Goal: Feedback & Contribution: Contribute content

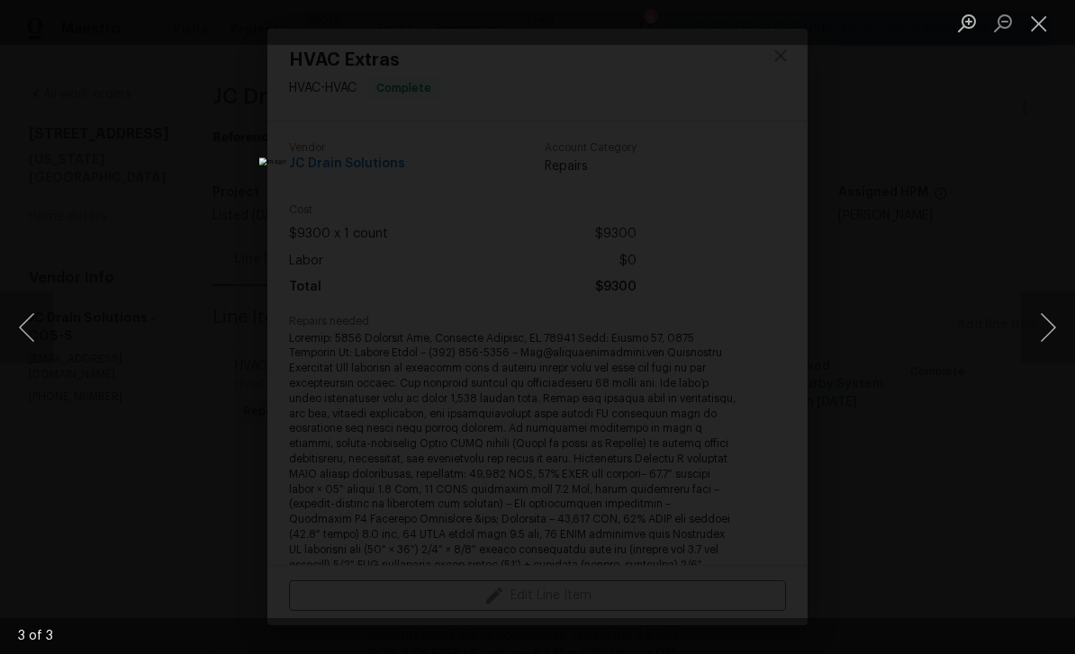
scroll to position [509, 0]
click at [1043, 346] on button "Next image" at bounding box center [1048, 328] width 54 height 72
click at [1035, 316] on button "Next image" at bounding box center [1048, 328] width 54 height 72
click at [1042, 320] on button "Next image" at bounding box center [1048, 328] width 54 height 72
click at [1034, 30] on button "Close lightbox" at bounding box center [1039, 23] width 36 height 32
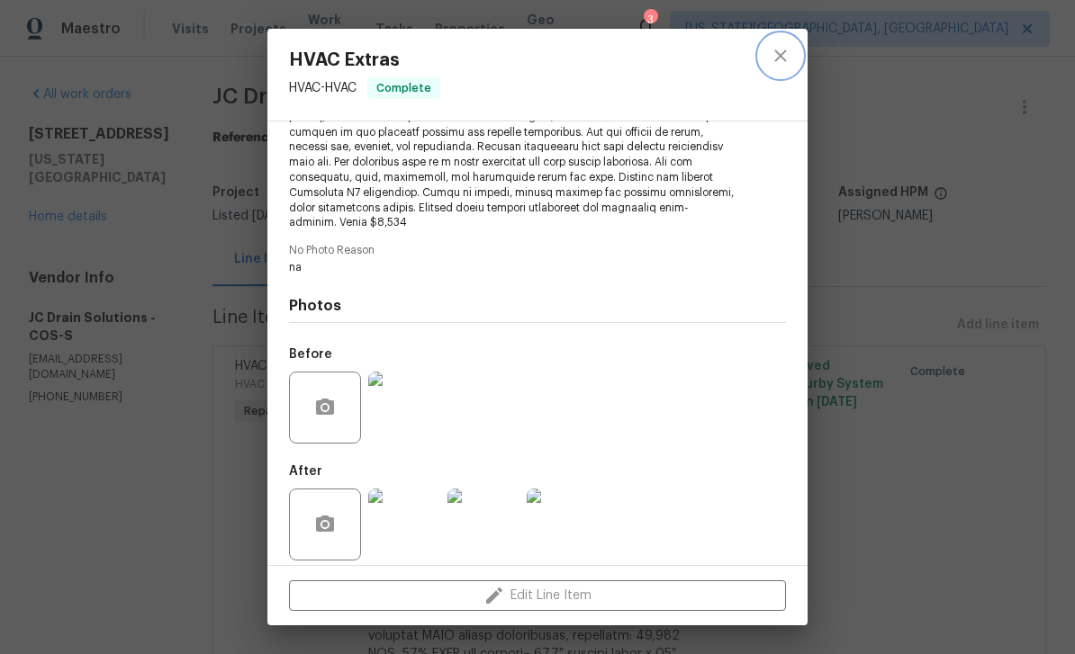
click at [784, 59] on icon "close" at bounding box center [780, 56] width 12 height 12
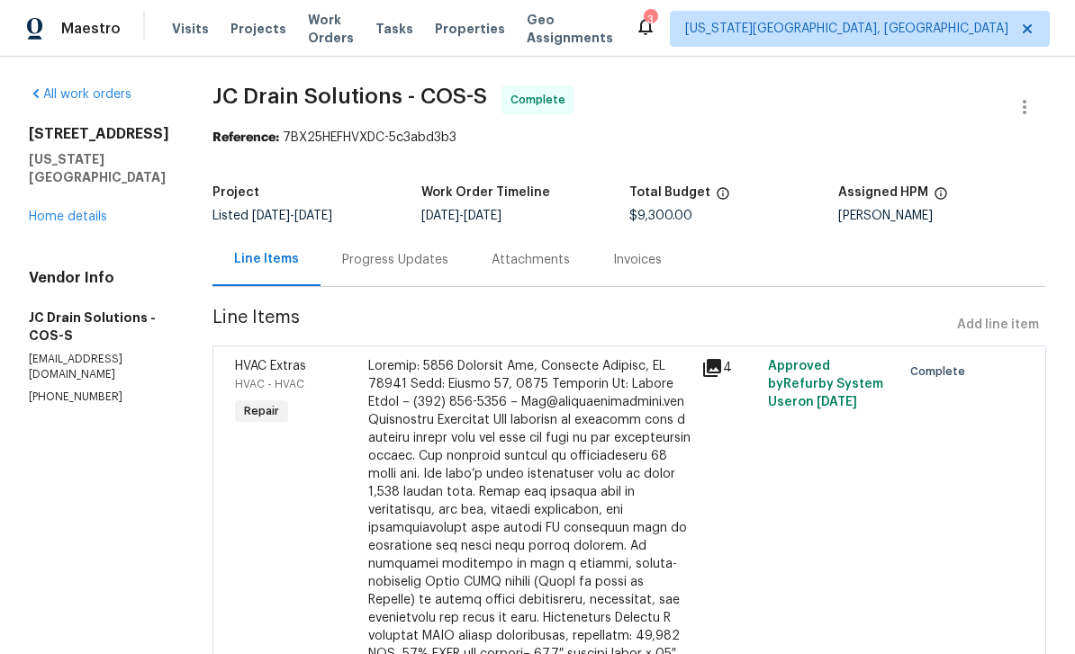
click at [90, 214] on link "Home details" at bounding box center [68, 217] width 78 height 13
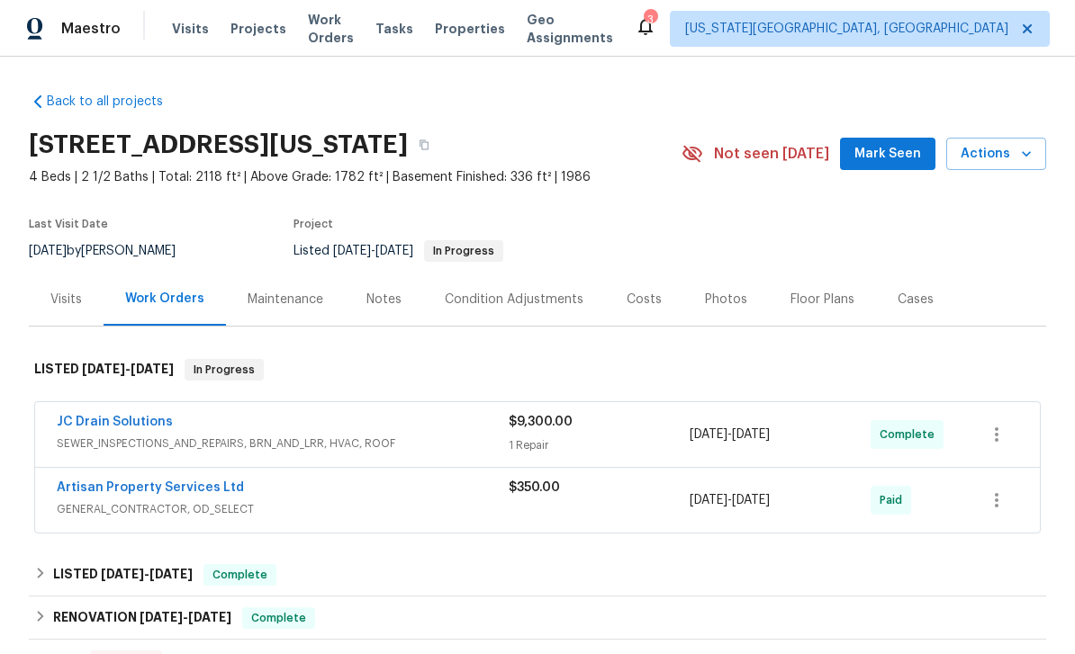
click at [912, 142] on button "Mark Seen" at bounding box center [887, 154] width 95 height 33
click at [378, 302] on div "Notes" at bounding box center [383, 300] width 35 height 18
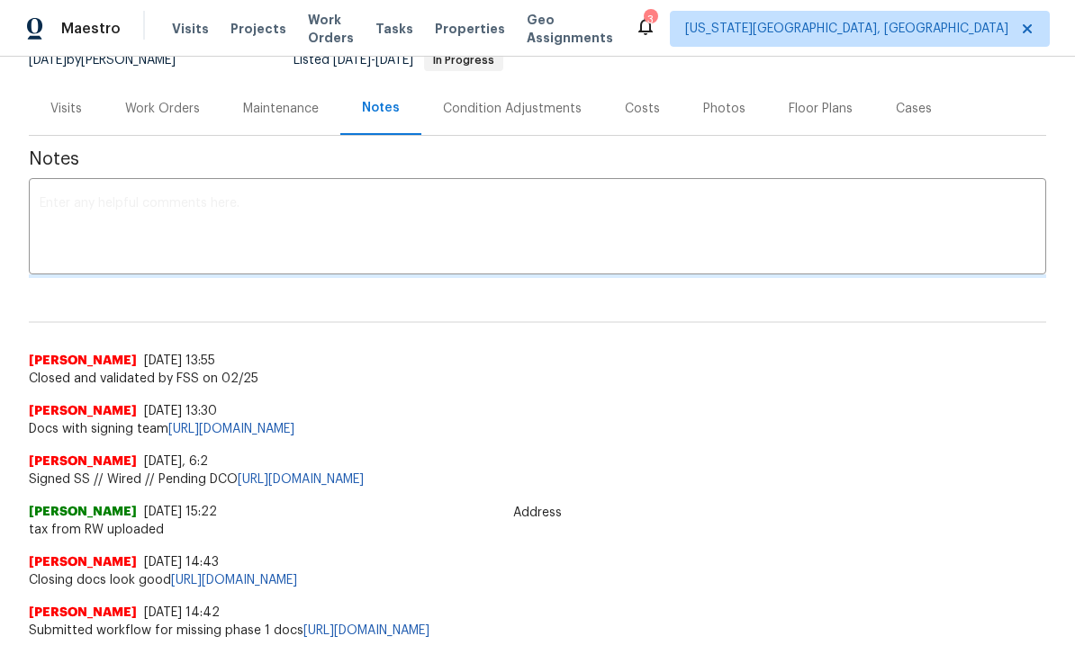
scroll to position [328, 0]
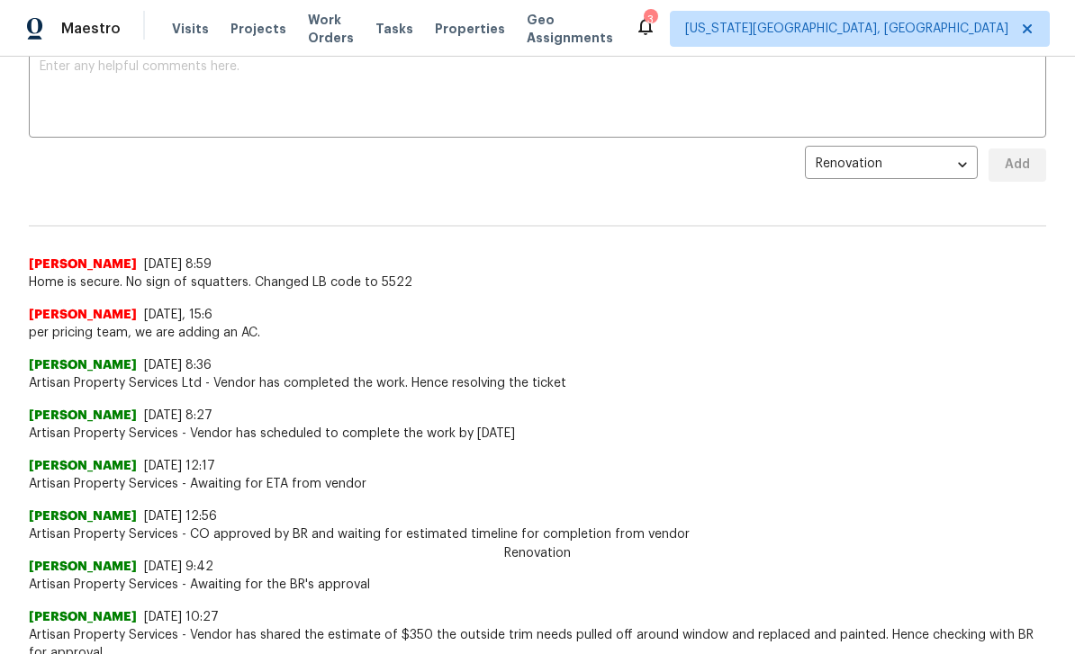
click at [304, 108] on textarea at bounding box center [538, 91] width 996 height 63
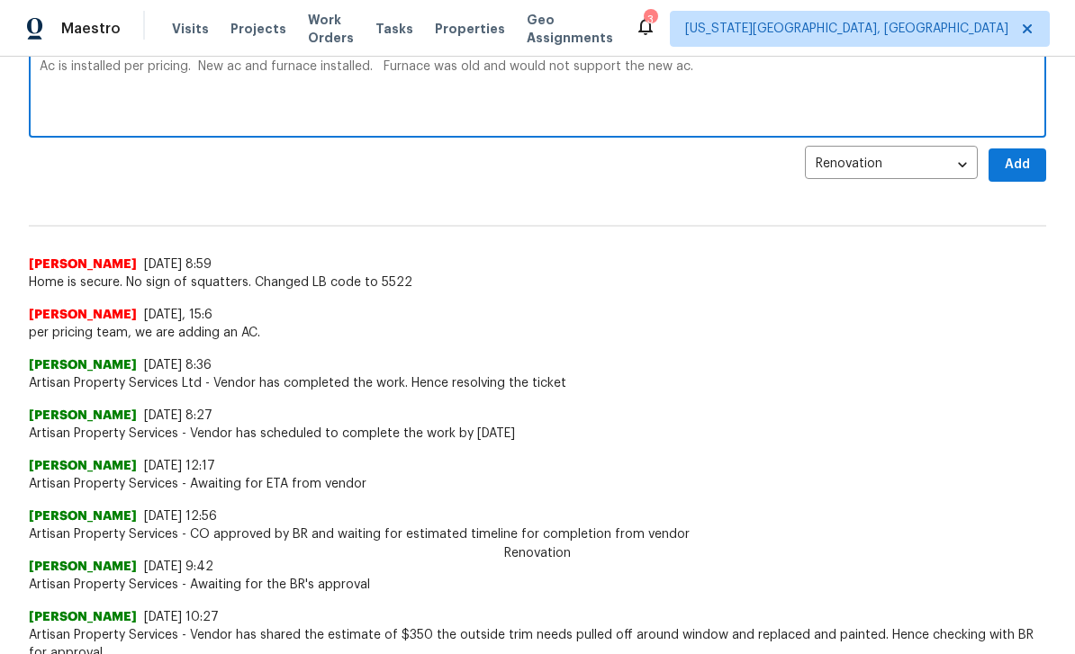
type textarea "Ac is installed per pricing. New ac and furnace installed. Furnace was old and …"
click at [1043, 153] on button "Add" at bounding box center [1017, 165] width 58 height 33
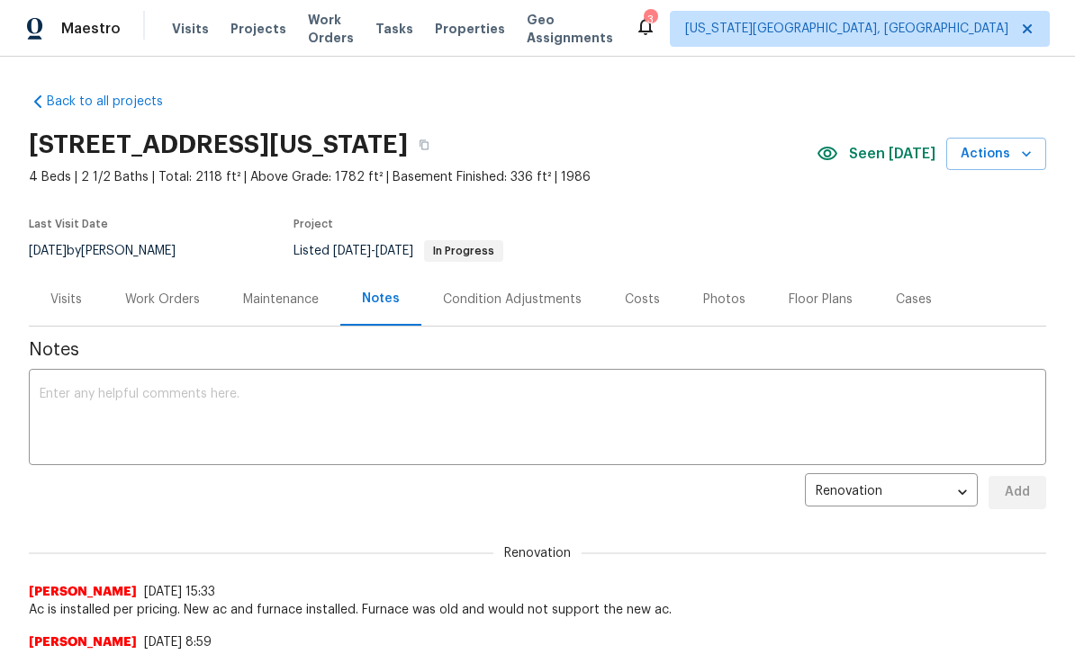
scroll to position [0, 0]
